Goal: Task Accomplishment & Management: Manage account settings

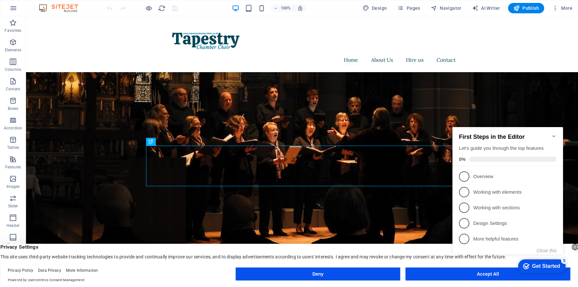
click div "checkmark Get Started 5 First Steps in the Editor Let's guide you through the t…"
click at [497, 278] on button "Accept All" at bounding box center [488, 274] width 165 height 13
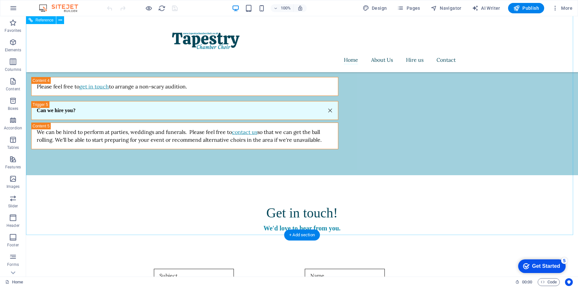
scroll to position [824, 0]
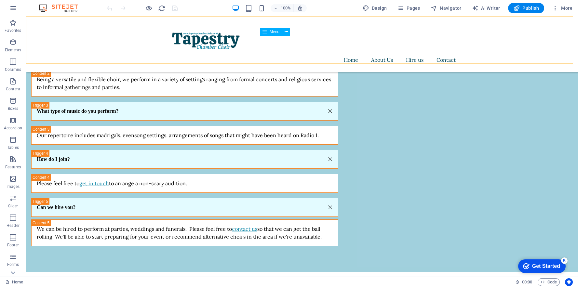
click at [449, 56] on nav "Home About Us Hire us Contact" at bounding box center [302, 60] width 307 height 8
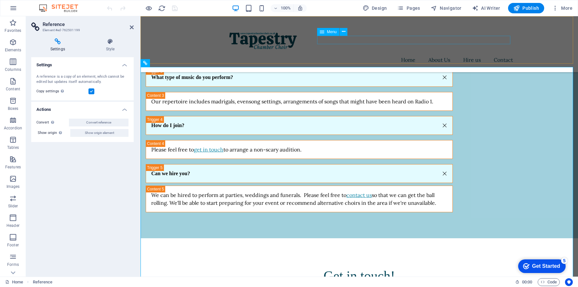
click at [499, 56] on nav "Home About Us Hire us Contact" at bounding box center [359, 60] width 307 height 8
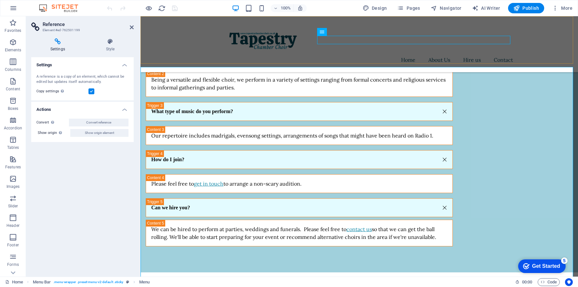
scroll to position [824, 0]
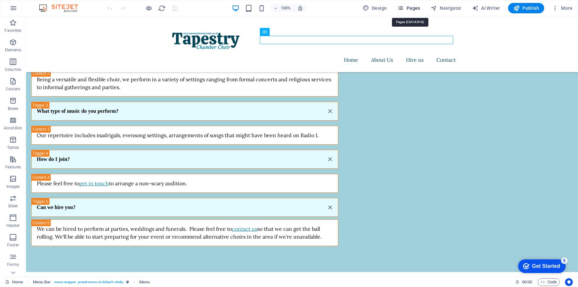
click at [417, 8] on span "Pages" at bounding box center [408, 8] width 23 height 7
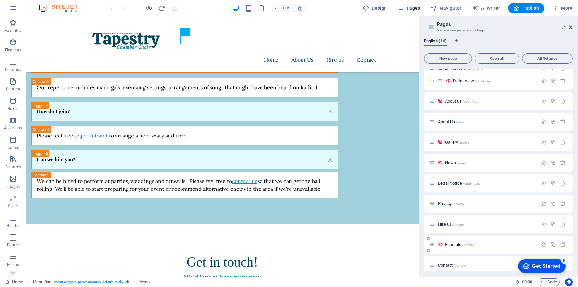
scroll to position [53, 0]
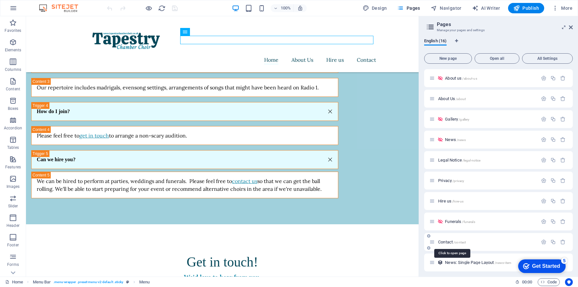
click at [449, 243] on span "Contact /contact" at bounding box center [452, 242] width 28 height 5
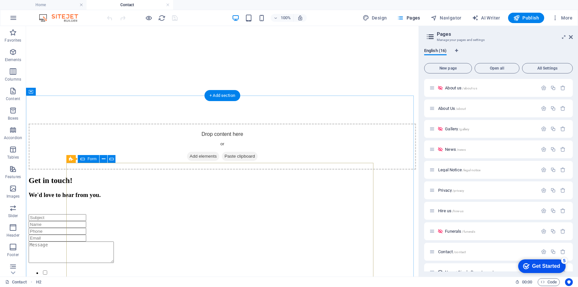
scroll to position [159, 0]
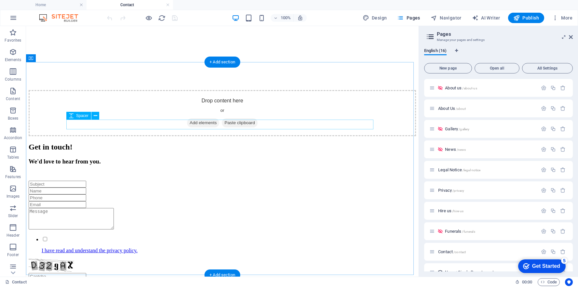
click at [221, 171] on div at bounding box center [222, 176] width 387 height 10
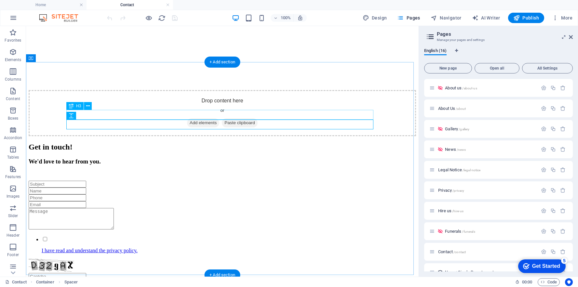
click at [223, 158] on div "We'd love to hear from you." at bounding box center [222, 161] width 387 height 7
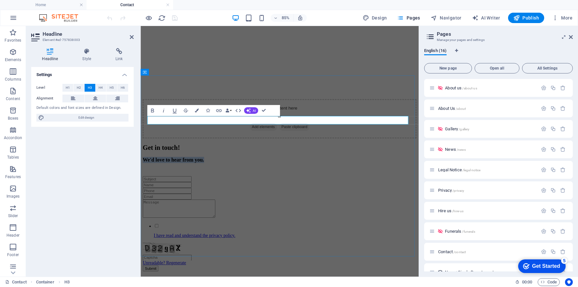
click at [351, 180] on h3 "We'd love to hear from you." at bounding box center [304, 183] width 322 height 7
click at [346, 165] on div "Get in touch!" at bounding box center [304, 169] width 322 height 9
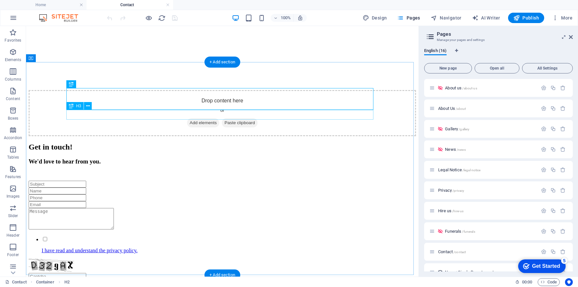
click at [220, 158] on div "We'd love to hear from you." at bounding box center [222, 161] width 387 height 7
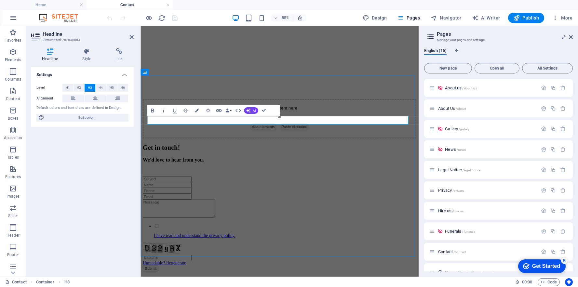
click at [273, 180] on h3 "We'd love to hear from you." at bounding box center [304, 183] width 322 height 7
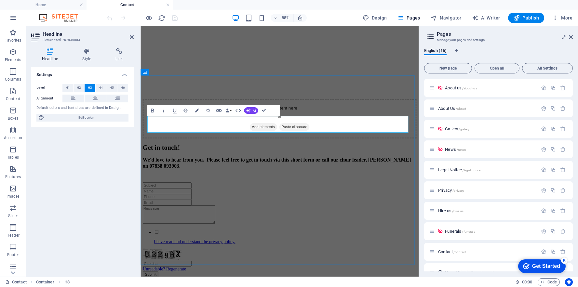
click at [246, 180] on h3 "We'd love to hear from you. Please feel free to get in touch via this short for…" at bounding box center [304, 187] width 322 height 14
click at [232, 180] on h3 "We'd love to hear from you. Please feel free to get in touch via this short for…" at bounding box center [304, 187] width 322 height 14
click at [292, 180] on h3 "We'd love to hear from you. ‌Please feel free to get in touch via this short fo…" at bounding box center [304, 187] width 322 height 14
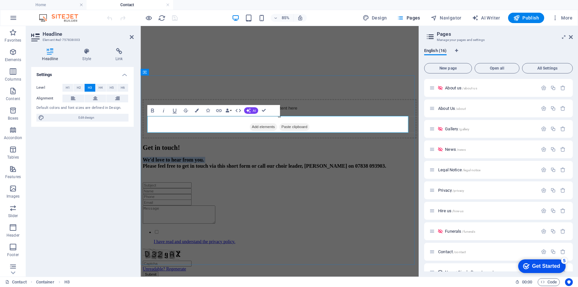
click at [292, 180] on h3 "We'd love to hear from you. ‌Please feel free to get in touch via this short fo…" at bounding box center [304, 187] width 322 height 14
click at [398, 180] on h3 "We'd love to hear from you. ‌Please feel free to get in touch via this short fo…" at bounding box center [304, 187] width 322 height 14
click at [420, 180] on h3 "We'd love to hear from you. ‌Please feel free to get in touch via this short fo…" at bounding box center [304, 187] width 322 height 14
click at [421, 180] on h3 "We'd love to hear from you. ‌Please feel free to get in touch via this short fo…" at bounding box center [304, 187] width 322 height 14
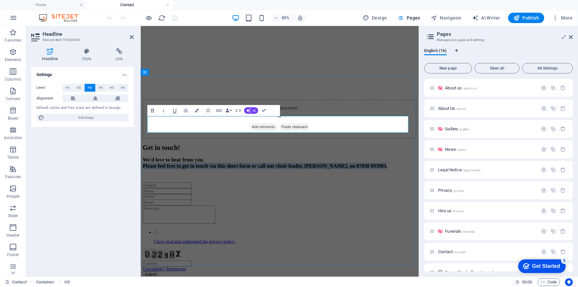
click at [423, 180] on h3 "We'd love to hear from you. ‌Please feel free to get in touch via this short fo…" at bounding box center [304, 187] width 322 height 14
click at [419, 180] on h3 "We'd love to hear from you. ‌Please feel free to get in touch via this short fo…" at bounding box center [304, 187] width 322 height 14
drag, startPoint x: 419, startPoint y: 145, endPoint x: 432, endPoint y: 146, distance: 12.7
click at [432, 180] on h3 "We'd love to hear from you. ‌Please feel free to get in touch via this short fo…" at bounding box center [304, 187] width 322 height 14
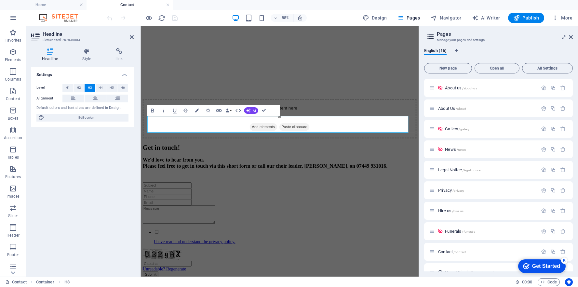
click at [265, 180] on h3 "We'd love to hear from you. ‌Please feel free to get in touch via this short fo…" at bounding box center [304, 187] width 322 height 14
click at [268, 180] on h3 "We'd love to hear from you. ‌Please feel free to get in touch via this short fo…" at bounding box center [304, 187] width 322 height 14
drag, startPoint x: 265, startPoint y: 148, endPoint x: 159, endPoint y: 140, distance: 106.3
click at [159, 180] on h3 "We'd love to hear from you. ‌Please feel free to get in touch via this short fo…" at bounding box center [304, 187] width 322 height 14
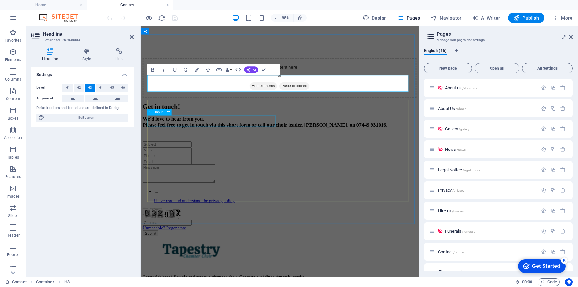
scroll to position [265, 0]
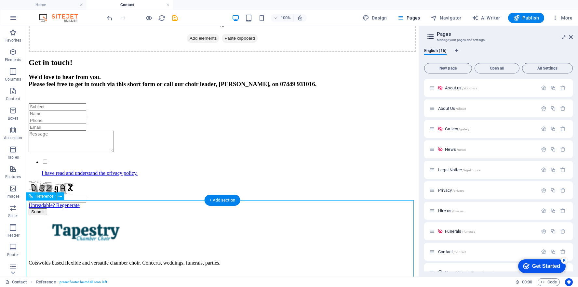
scroll to position [260, 0]
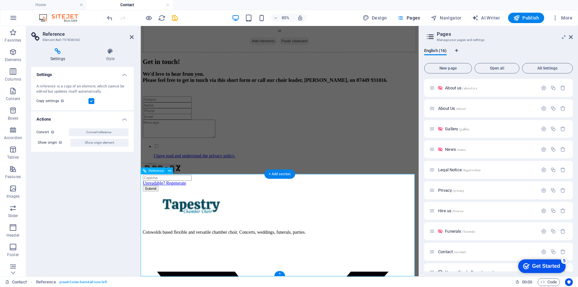
scroll to position [265, 0]
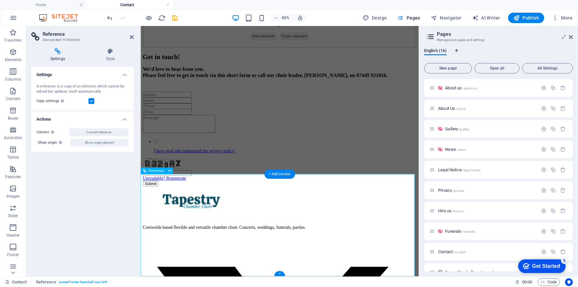
click at [176, 18] on icon "save" at bounding box center [174, 17] width 7 height 7
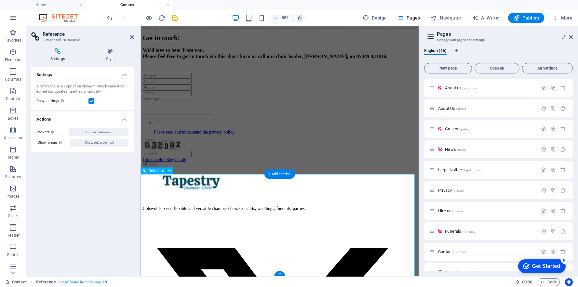
scroll to position [260, 0]
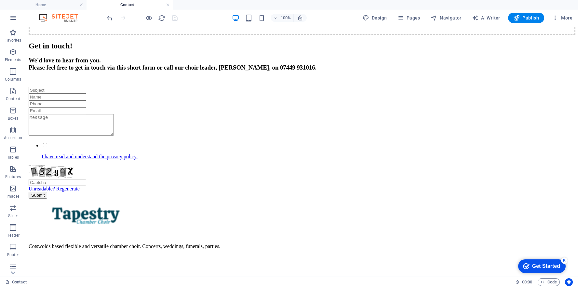
click at [412, 17] on span "Pages" at bounding box center [408, 18] width 23 height 7
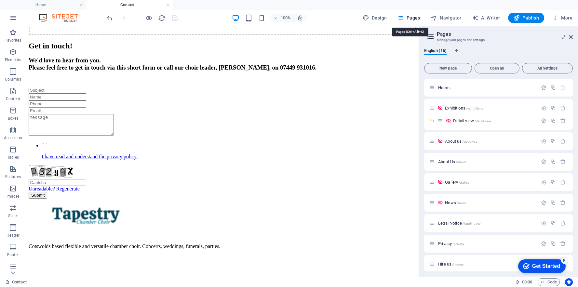
click at [446, 86] on span "Home /" at bounding box center [444, 87] width 13 height 5
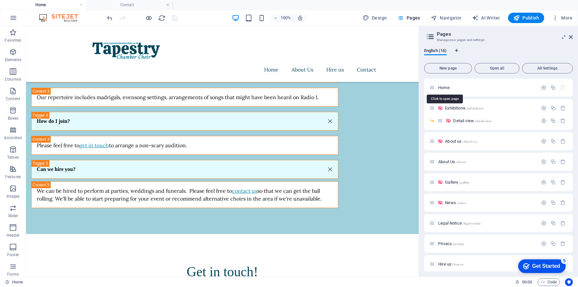
scroll to position [784, 0]
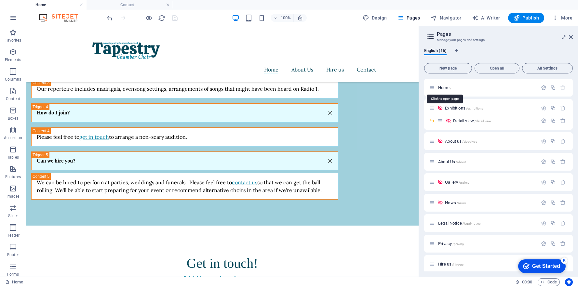
click at [271, 66] on nav "Home About Us Hire us Contact" at bounding box center [222, 70] width 307 height 8
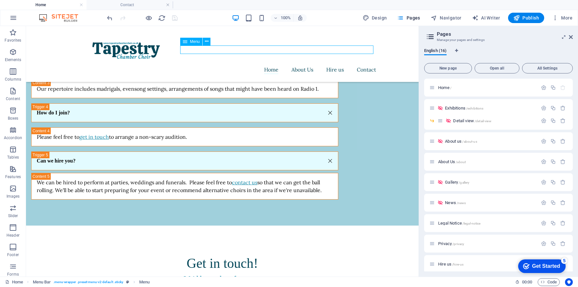
click at [443, 87] on span "Home /" at bounding box center [444, 87] width 13 height 5
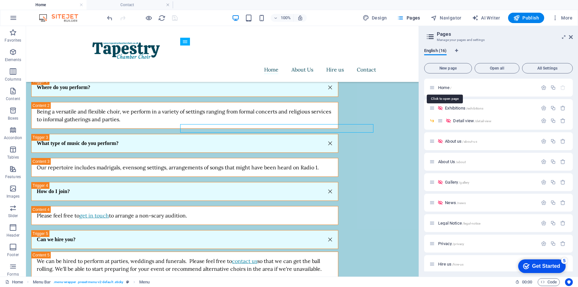
scroll to position [702, 0]
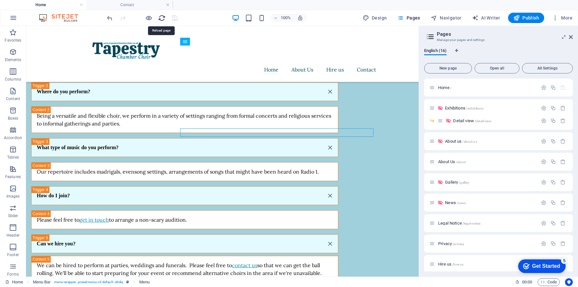
click at [162, 19] on icon "reload" at bounding box center [161, 17] width 7 height 7
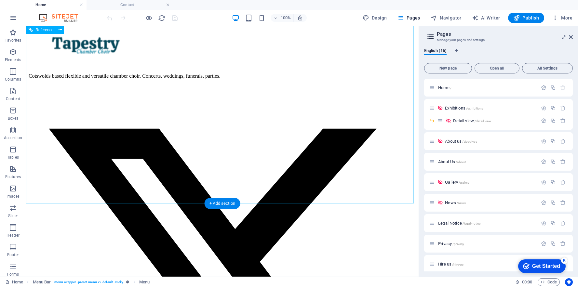
scroll to position [971, 0]
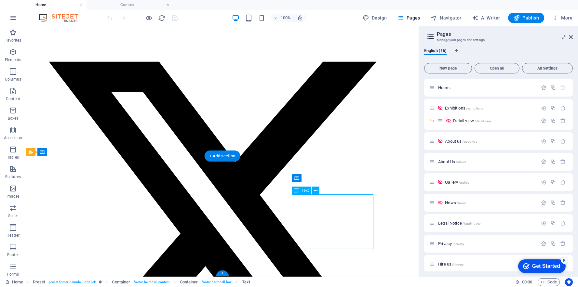
scroll to position [914, 0]
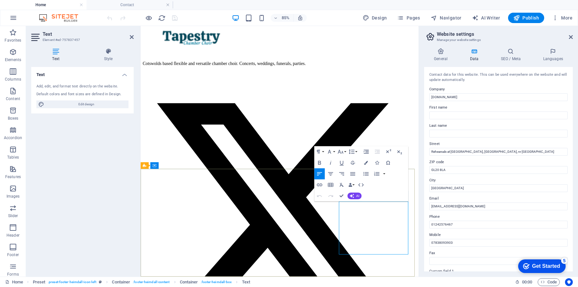
click at [443, 243] on input "07838093903" at bounding box center [498, 243] width 138 height 8
click at [442, 243] on input "07838093903" at bounding box center [498, 243] width 138 height 8
type input "07449 931016"
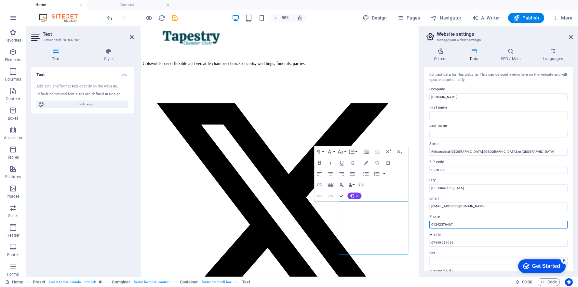
click at [444, 223] on input "01242576467" at bounding box center [498, 225] width 138 height 8
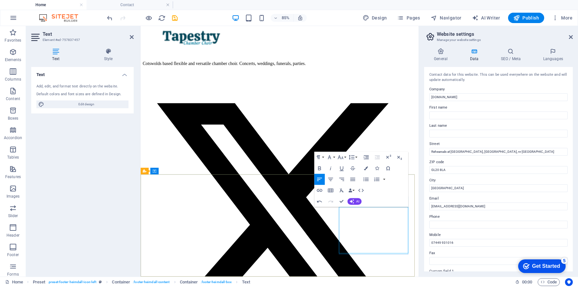
scroll to position [907, 0]
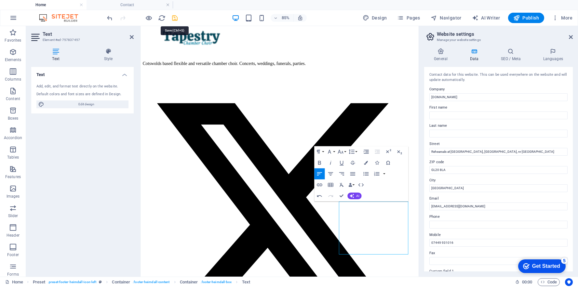
click at [175, 17] on icon "save" at bounding box center [174, 17] width 7 height 7
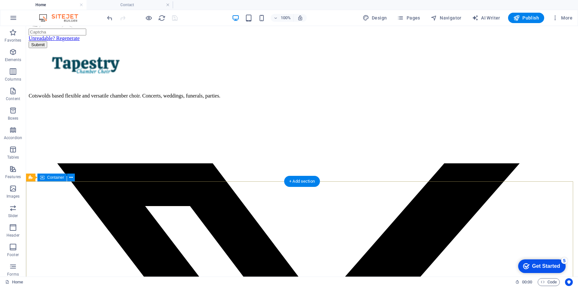
scroll to position [1007, 0]
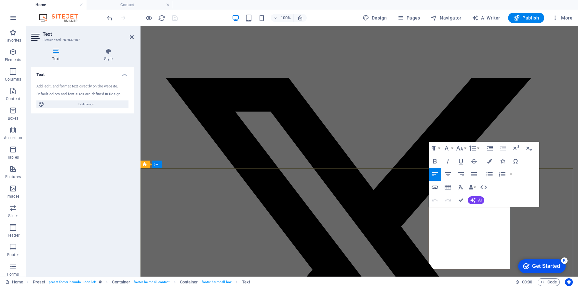
scroll to position [914, 0]
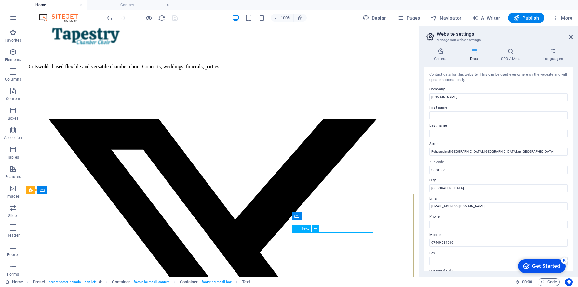
click at [302, 230] on span "Text" at bounding box center [304, 229] width 7 height 4
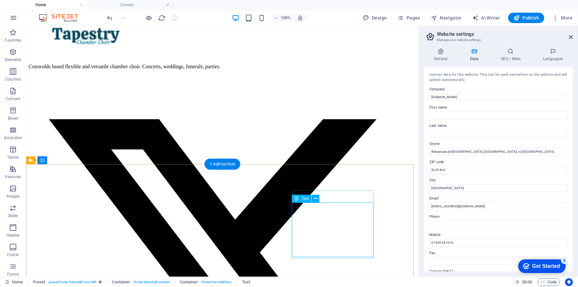
scroll to position [971, 0]
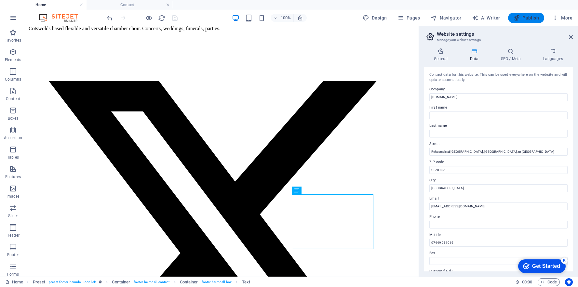
click at [530, 18] on span "Publish" at bounding box center [526, 18] width 26 height 7
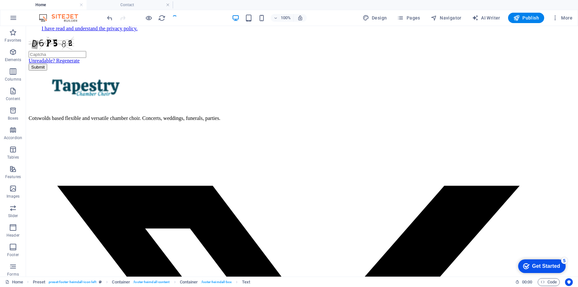
scroll to position [1019, 0]
